Goal: Register for event/course

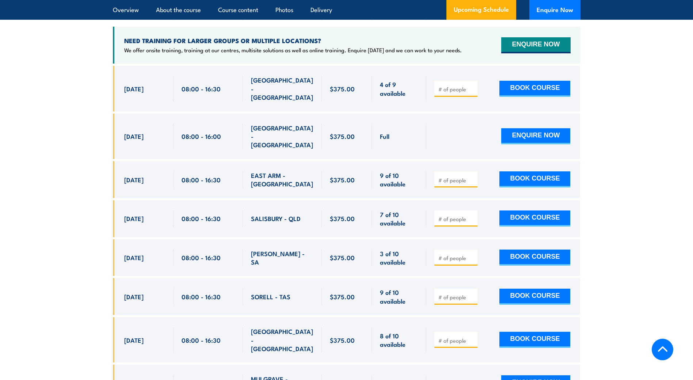
scroll to position [1233, 0]
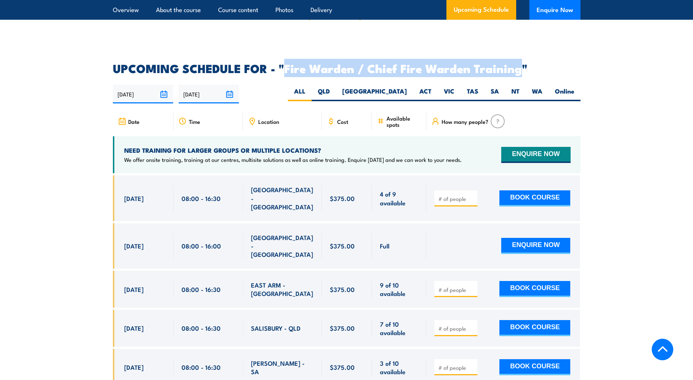
drag, startPoint x: 520, startPoint y: 66, endPoint x: 286, endPoint y: 62, distance: 234.1
click at [285, 63] on h2 "UPCOMING SCHEDULE FOR - "Fire Warden / Chief Fire Warden Training"" at bounding box center [346, 68] width 467 height 10
copy h2 "Fire Warden / Chief Fire Warden Training"
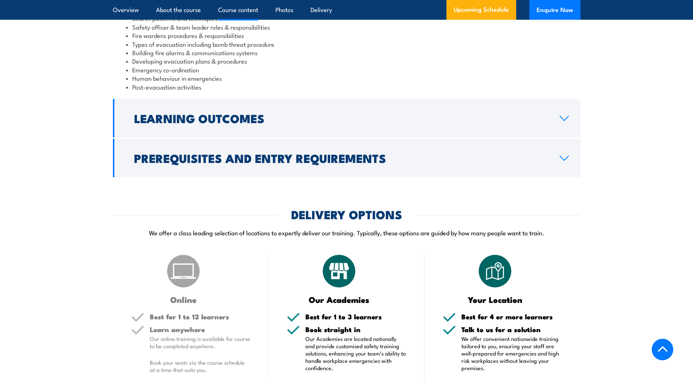
click at [164, 163] on h2 "Prerequisites and Entry Requirements" at bounding box center [341, 158] width 414 height 10
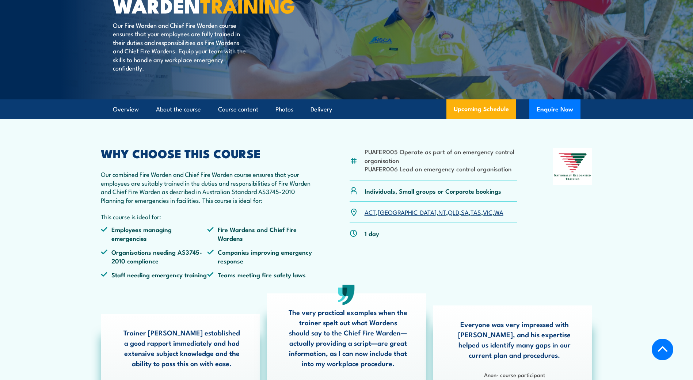
scroll to position [129, 0]
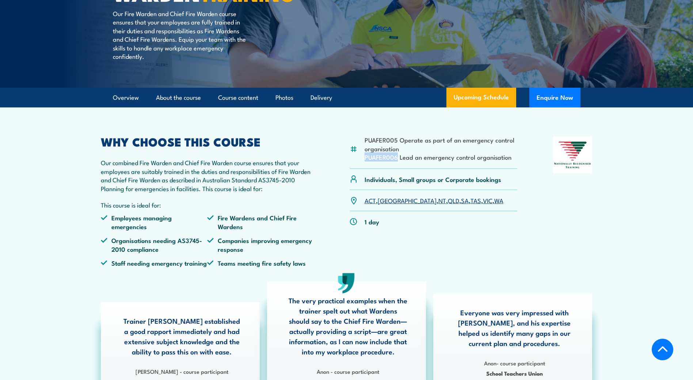
drag, startPoint x: 397, startPoint y: 174, endPoint x: 362, endPoint y: 175, distance: 34.7
click at [362, 168] on div "PUAFER005 Operate as part of an emergency control organisation PUAFER006 Lead a…" at bounding box center [433, 152] width 168 height 32
copy li "PUAFER006"
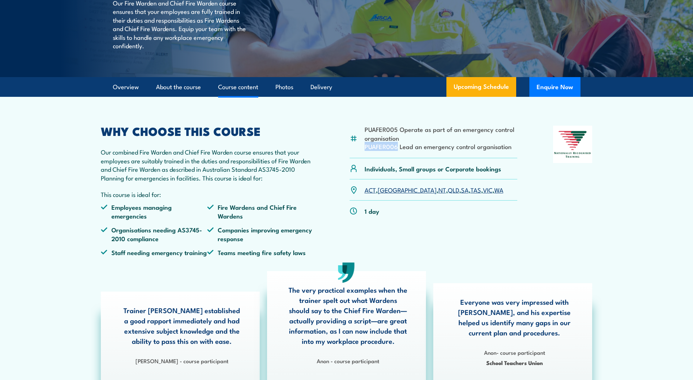
scroll to position [56, 0]
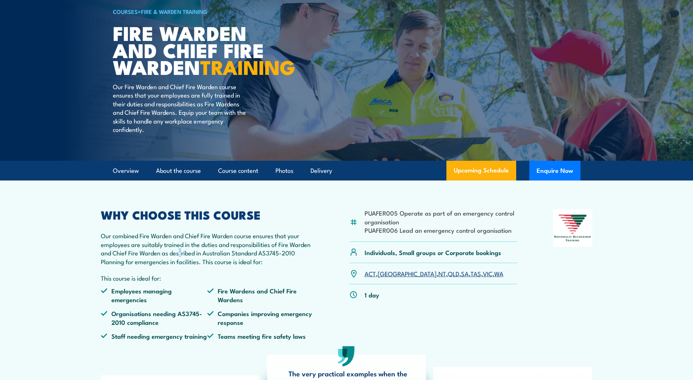
click at [181, 265] on p "Our combined Fire Warden and Chief Fire Warden course ensures that your employe…" at bounding box center [207, 248] width 213 height 34
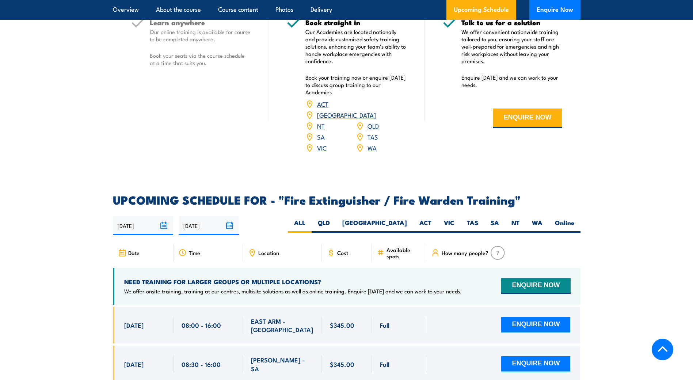
scroll to position [1132, 0]
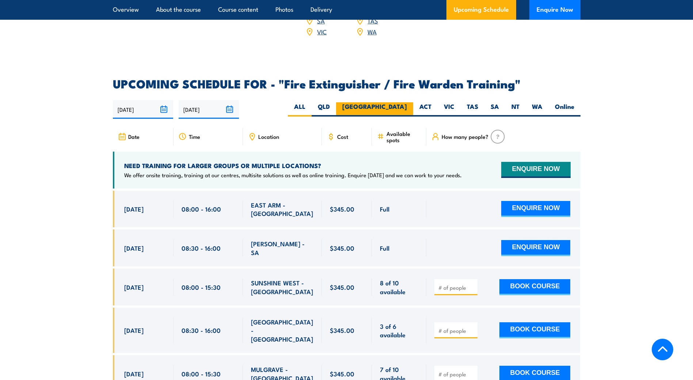
click at [395, 102] on label "[GEOGRAPHIC_DATA]" at bounding box center [374, 109] width 77 height 14
click at [407, 102] on input "[GEOGRAPHIC_DATA]" at bounding box center [409, 104] width 5 height 5
radio input "true"
click at [407, 102] on label "[GEOGRAPHIC_DATA]" at bounding box center [374, 109] width 77 height 14
click at [407, 102] on input "[GEOGRAPHIC_DATA]" at bounding box center [409, 104] width 5 height 5
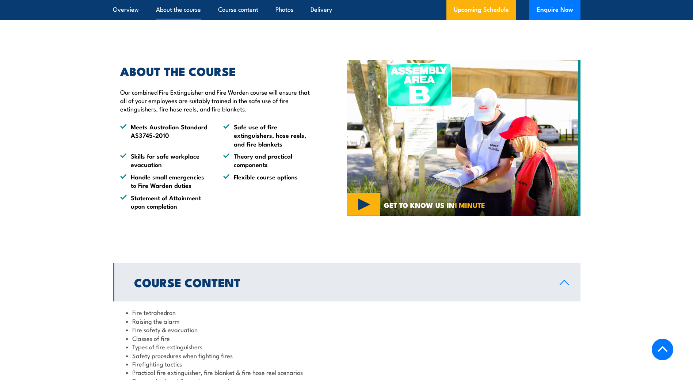
scroll to position [359, 0]
